Goal: Task Accomplishment & Management: Complete application form

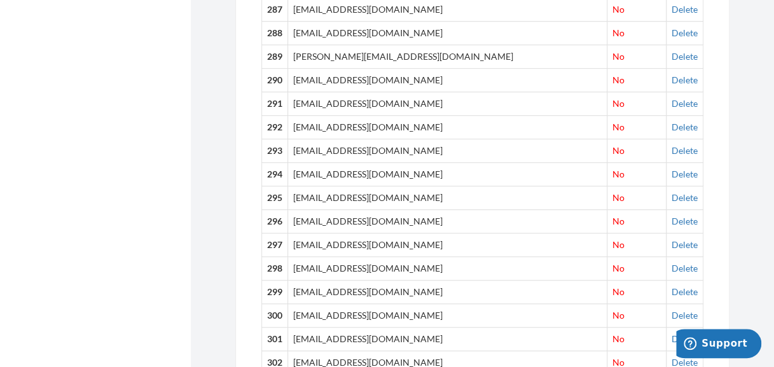
scroll to position [64, 0]
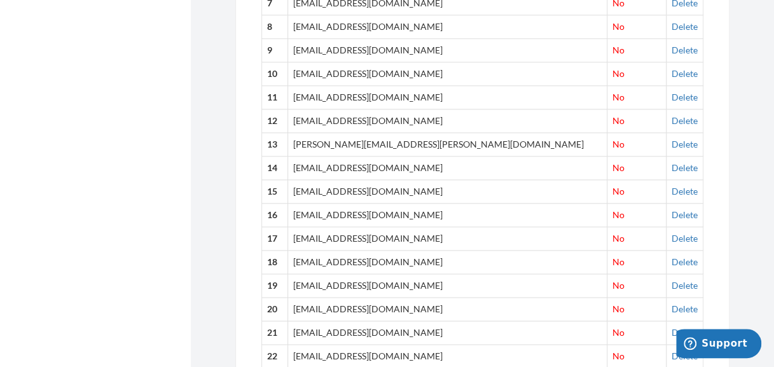
scroll to position [427, 0]
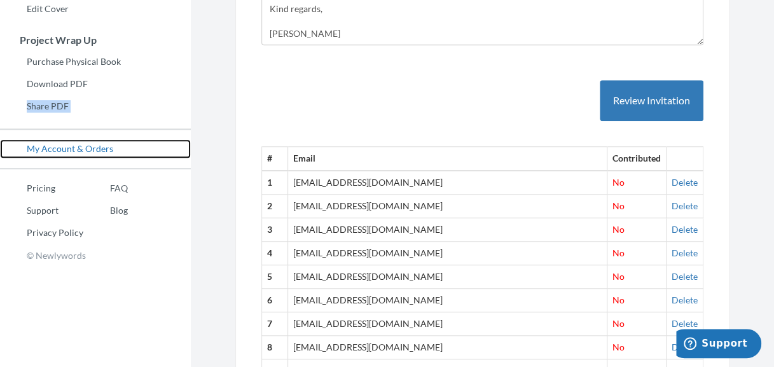
click at [39, 153] on link "My Account & Orders" at bounding box center [95, 148] width 191 height 19
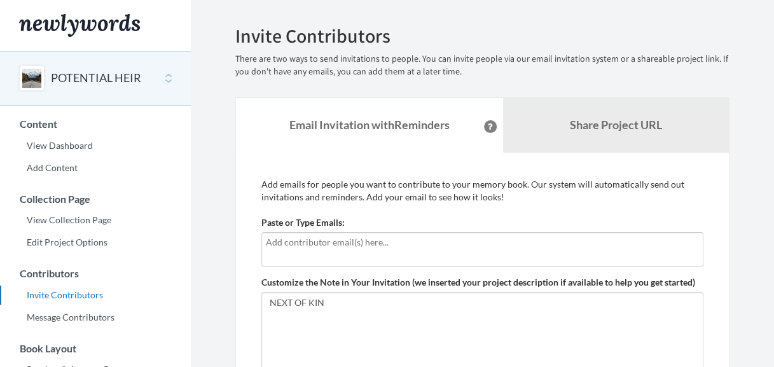
click at [408, 249] on div at bounding box center [482, 249] width 442 height 34
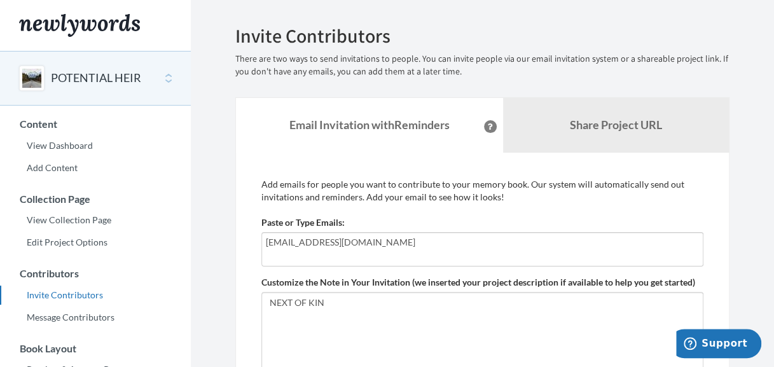
type input "[EMAIL_ADDRESS][DOMAIN_NAME]"
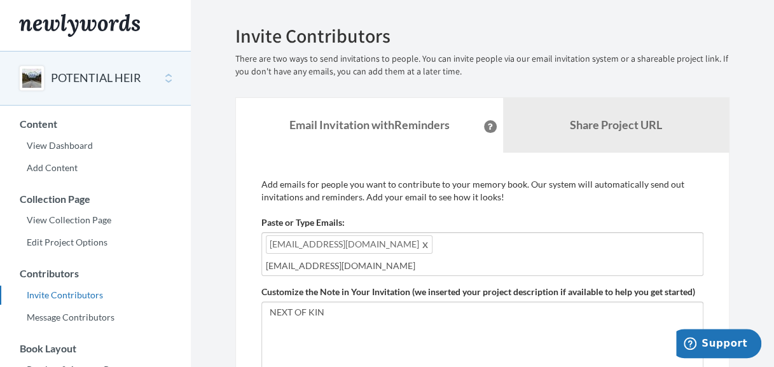
type input "[EMAIL_ADDRESS][DOMAIN_NAME]"
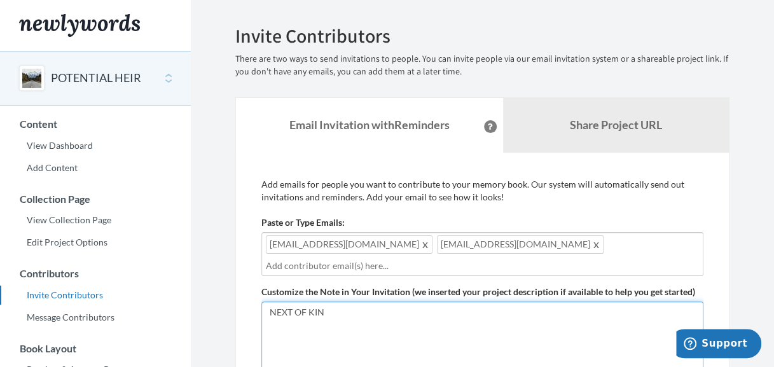
click at [360, 343] on textarea "NEXT OF KIN" at bounding box center [482, 344] width 442 height 85
paste textarea "GREETINGS, This is my final attempt to contact you regarding your family member…"
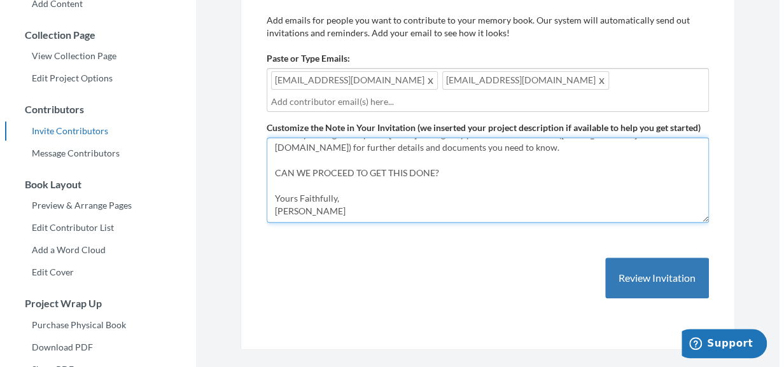
scroll to position [169, 0]
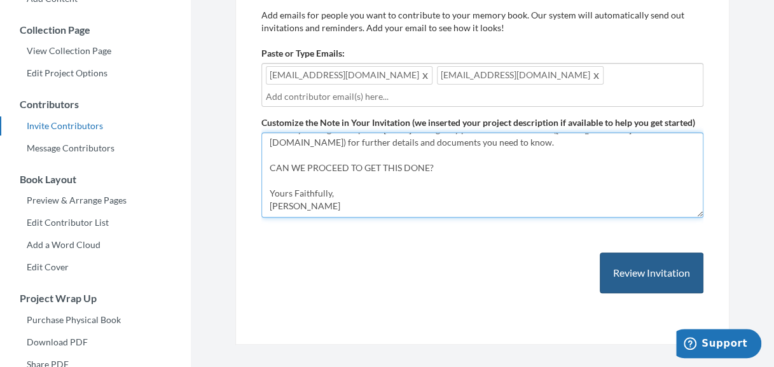
type textarea "GREETINGS, This is my final attempt to contact you regarding your family member…"
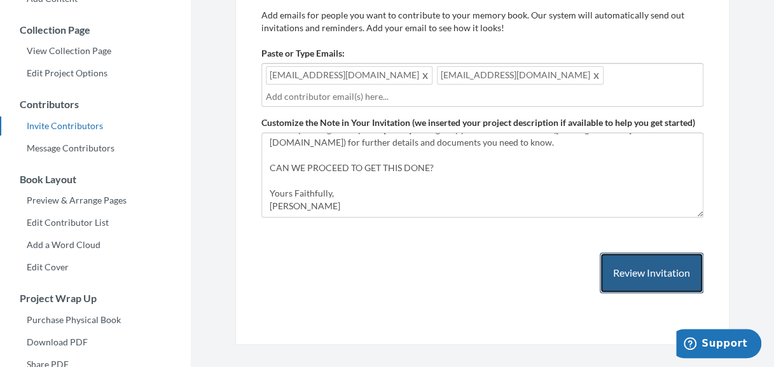
click at [657, 270] on button "Review Invitation" at bounding box center [652, 273] width 104 height 41
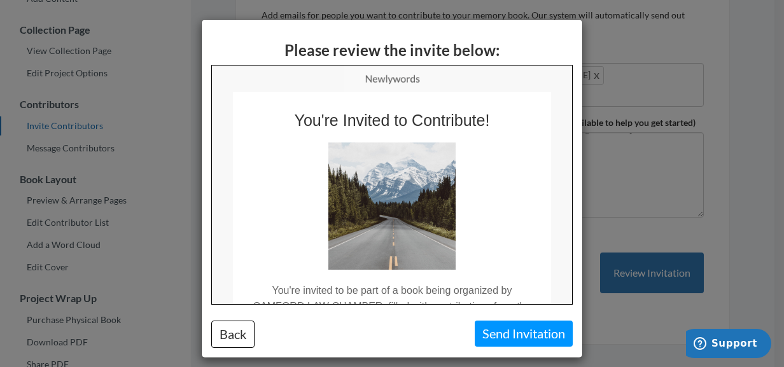
scroll to position [0, 0]
click at [490, 329] on button "Send Invitation" at bounding box center [524, 334] width 98 height 26
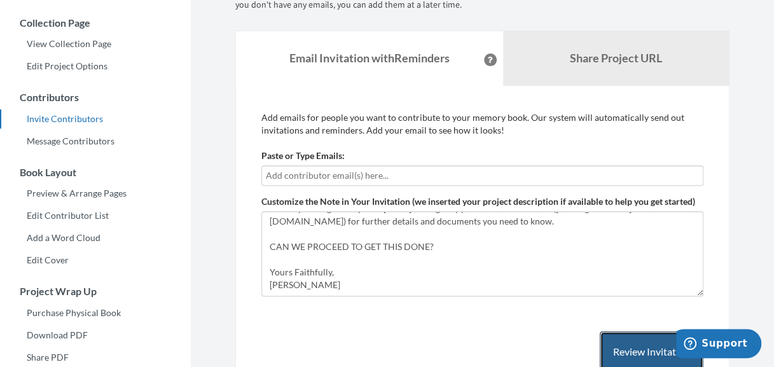
scroll to position [178, 0]
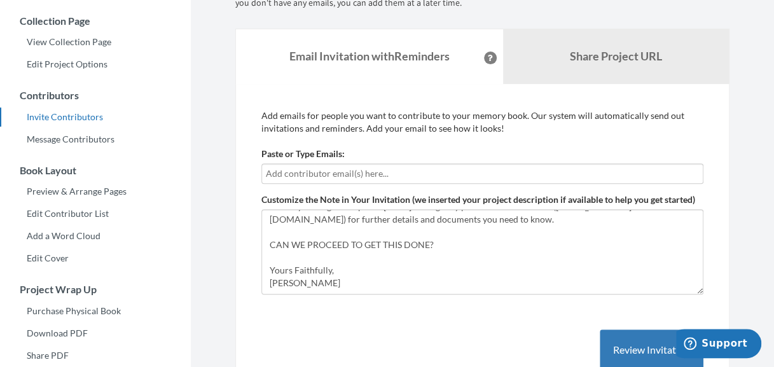
click at [405, 176] on input "text" at bounding box center [482, 174] width 433 height 14
type input "[EMAIL_ADDRESS][DOMAIN_NAME]"
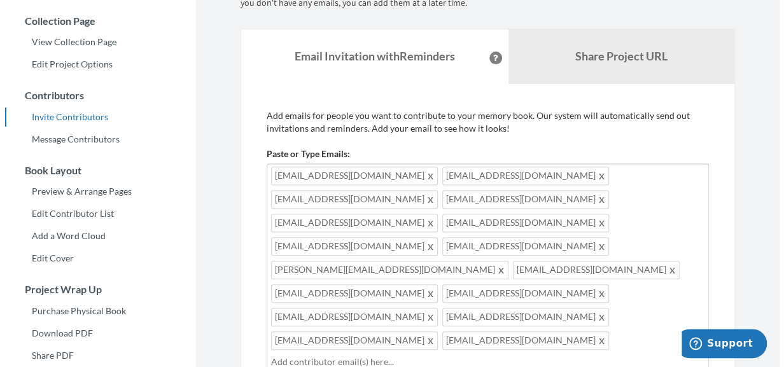
scroll to position [472, 0]
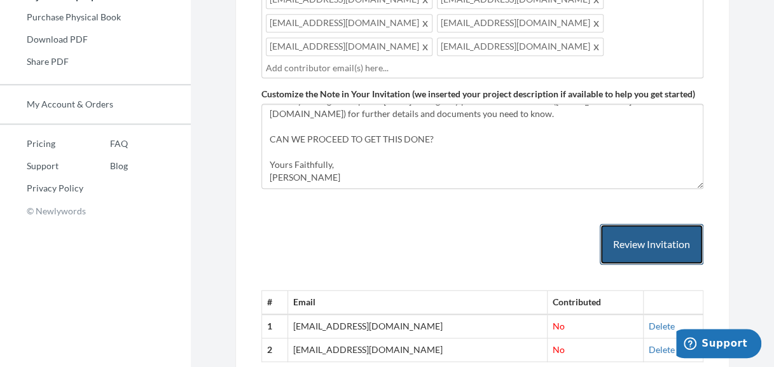
click at [637, 224] on button "Review Invitation" at bounding box center [652, 244] width 104 height 41
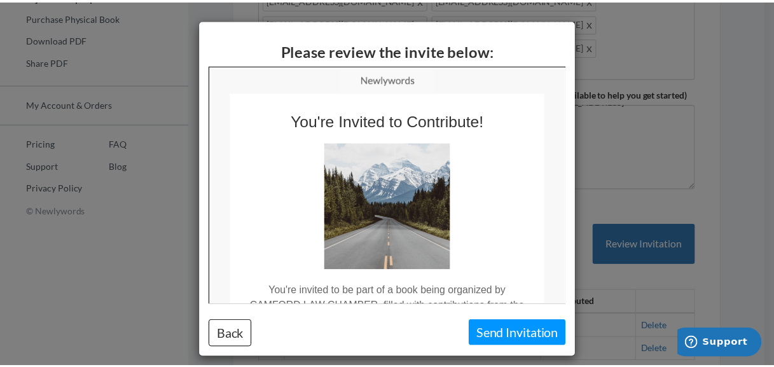
scroll to position [0, 0]
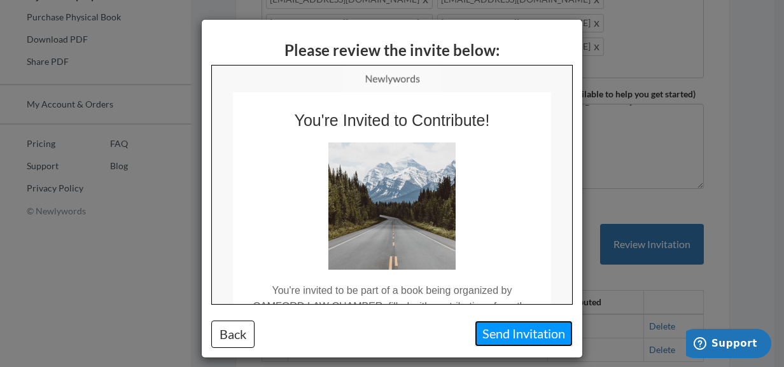
click at [513, 339] on button "Send Invitation" at bounding box center [524, 334] width 98 height 26
